Goal: Information Seeking & Learning: Learn about a topic

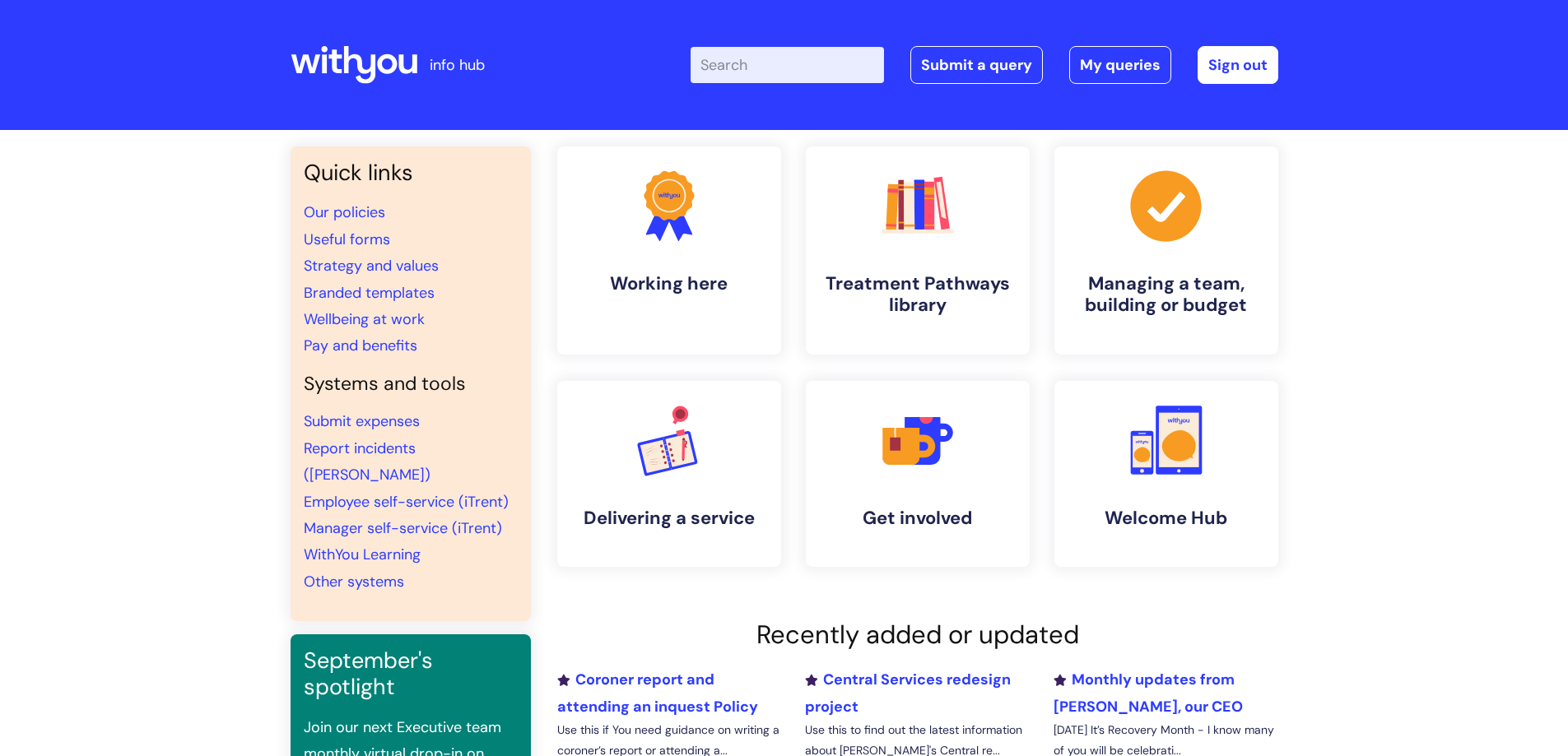
click at [812, 49] on input "Enter your search term here..." at bounding box center [787, 65] width 194 height 36
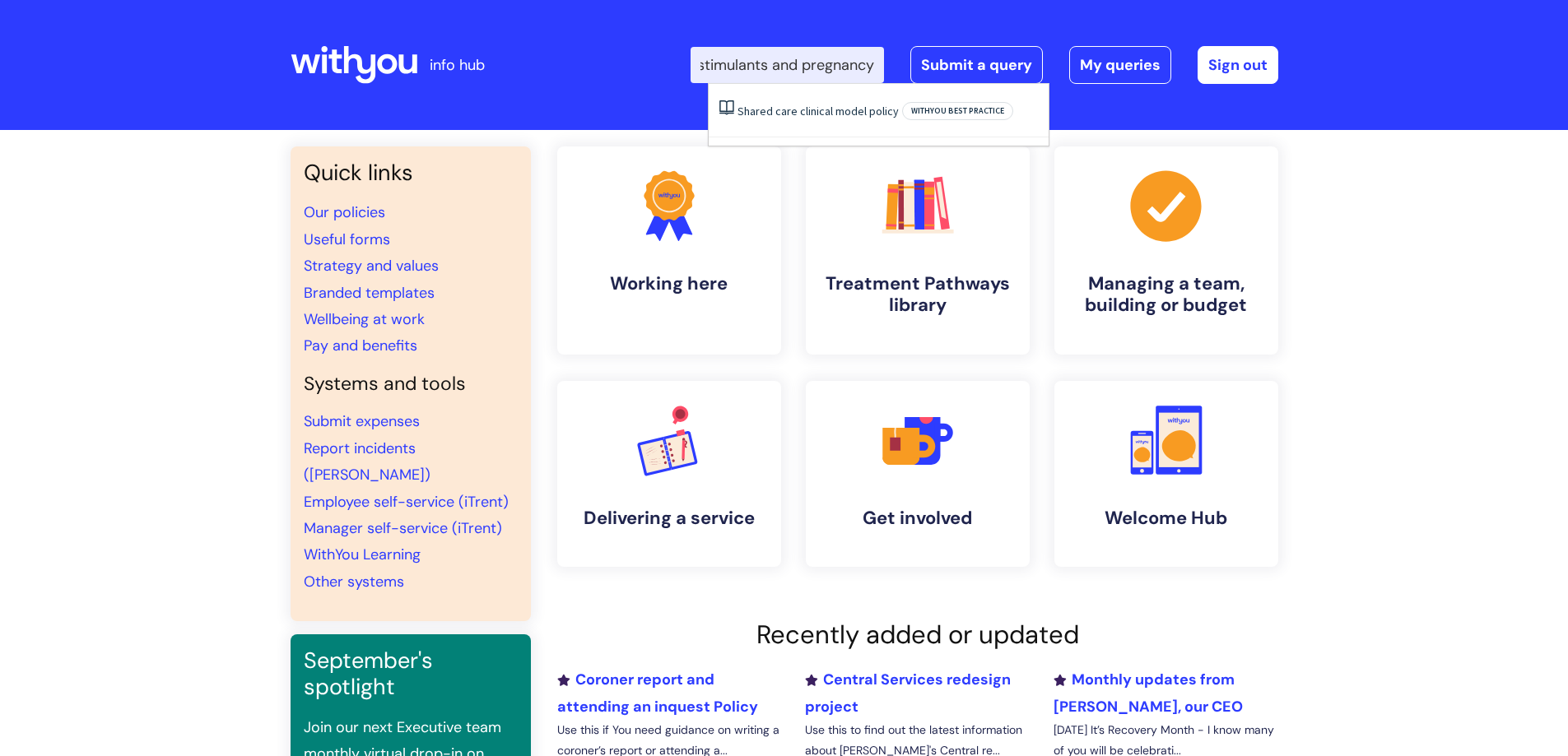
scroll to position [0, 21]
type input "stimulants and pregnancy"
click button "Search" at bounding box center [0, 0] width 0 height 0
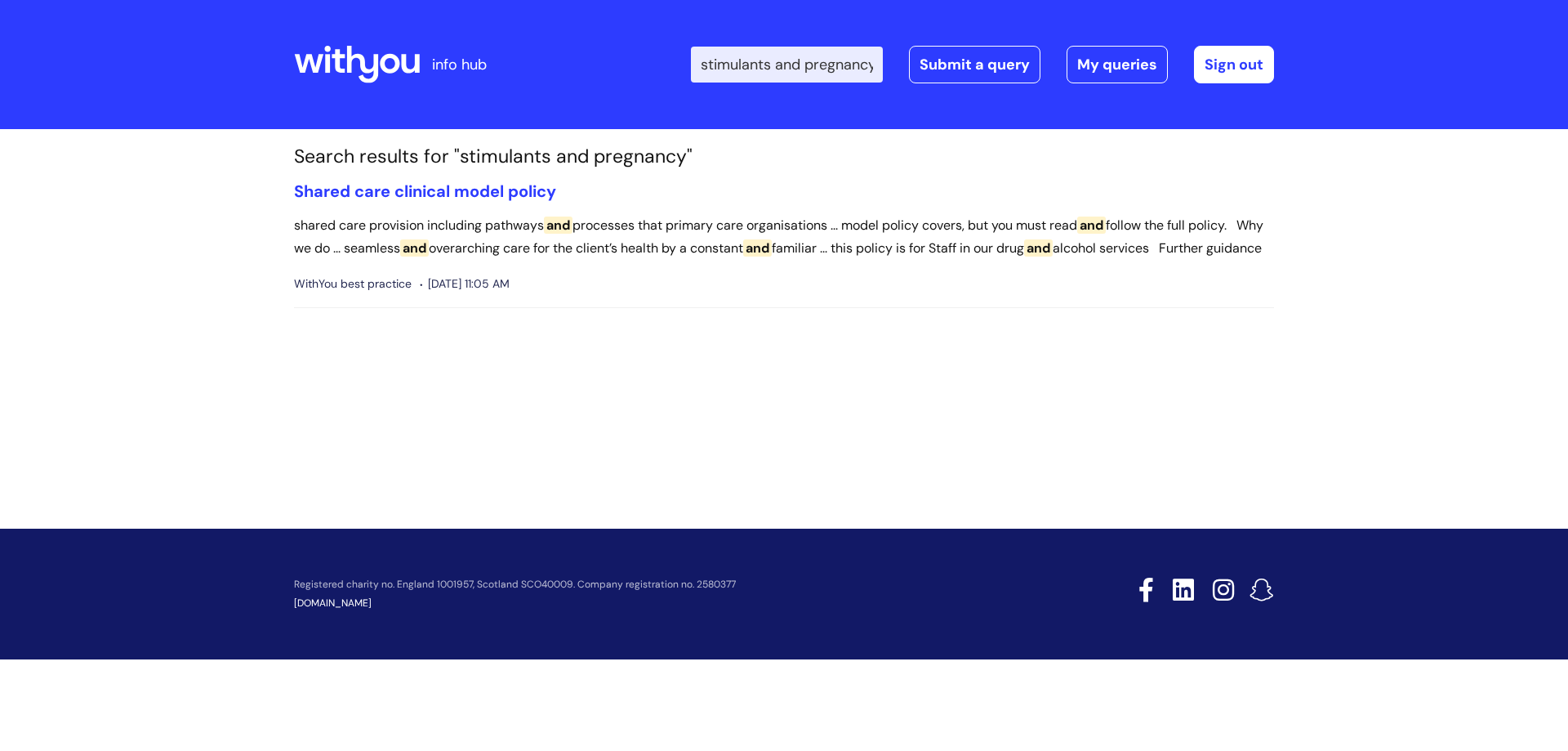
drag, startPoint x: 820, startPoint y: 63, endPoint x: 695, endPoint y: 65, distance: 125.0
click at [695, 65] on div "Enter your search term here... stimulants and pregnancy Search Submit a query M…" at bounding box center [906, 64] width 737 height 97
type input "pregnancy"
click button "Search" at bounding box center [0, 0] width 0 height 0
